Goal: Task Accomplishment & Management: Manage account settings

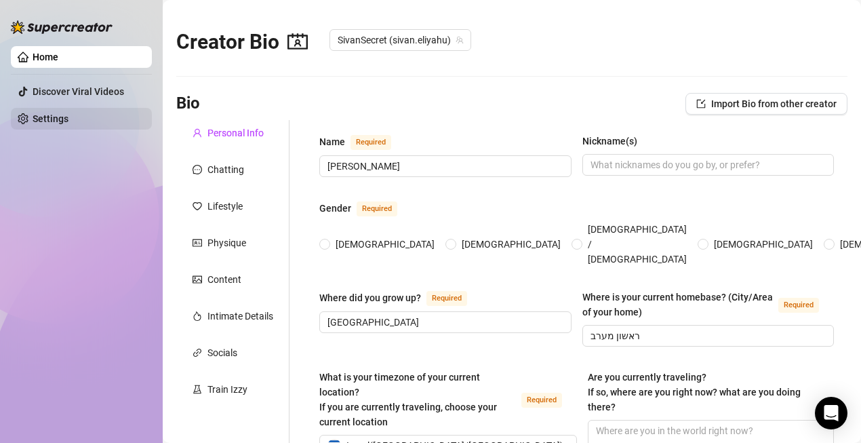
radio input "true"
type input "[DATE]"
